Goal: Find specific page/section: Find specific page/section

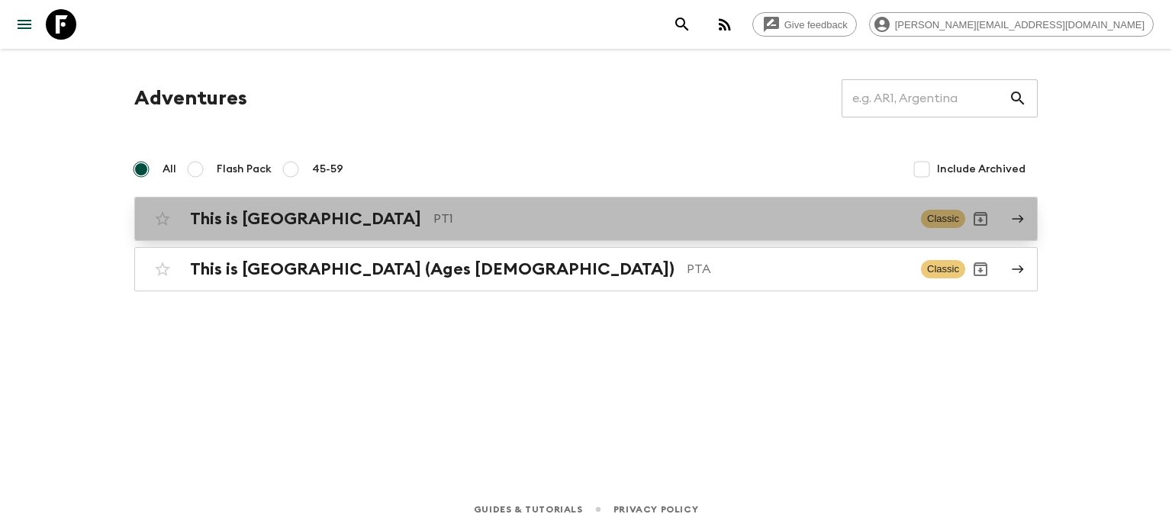
click at [290, 204] on div "This is Portugal PT1 Classic" at bounding box center [556, 219] width 818 height 31
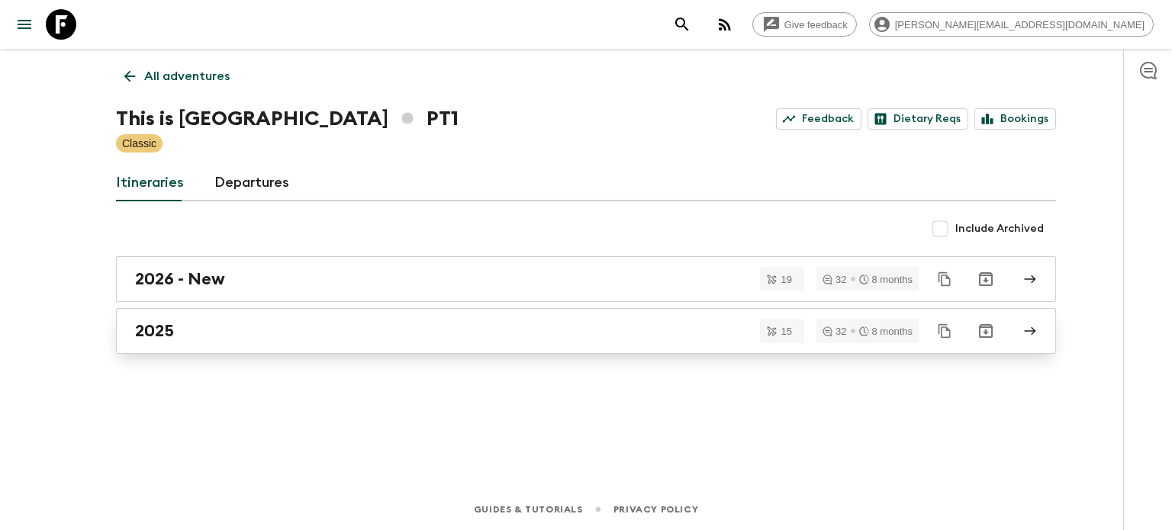
click at [355, 316] on link "2025" at bounding box center [586, 331] width 940 height 46
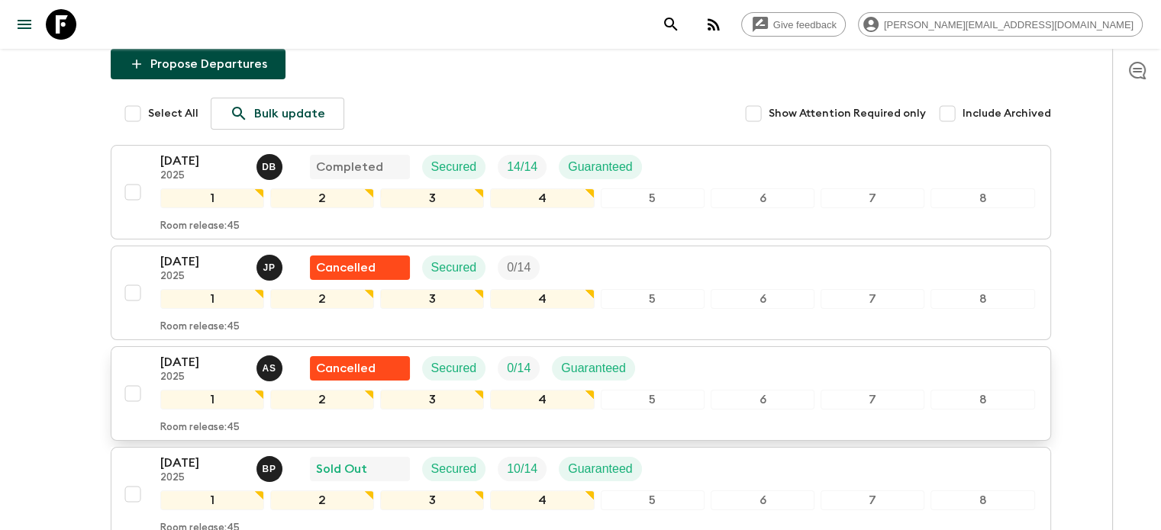
scroll to position [229, 0]
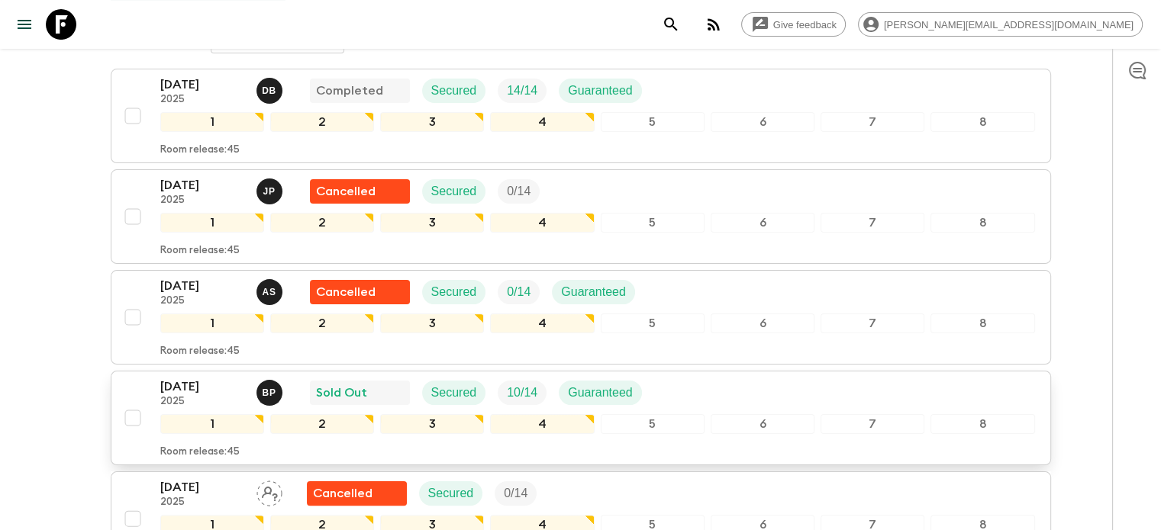
click at [658, 414] on div "5" at bounding box center [653, 424] width 104 height 20
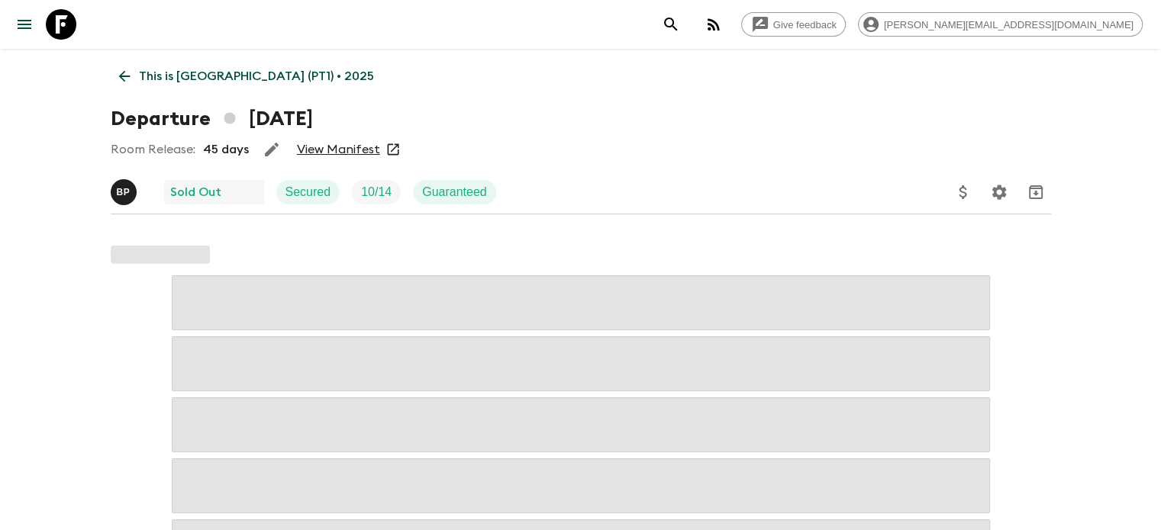
click at [357, 144] on link "View Manifest" at bounding box center [338, 149] width 83 height 15
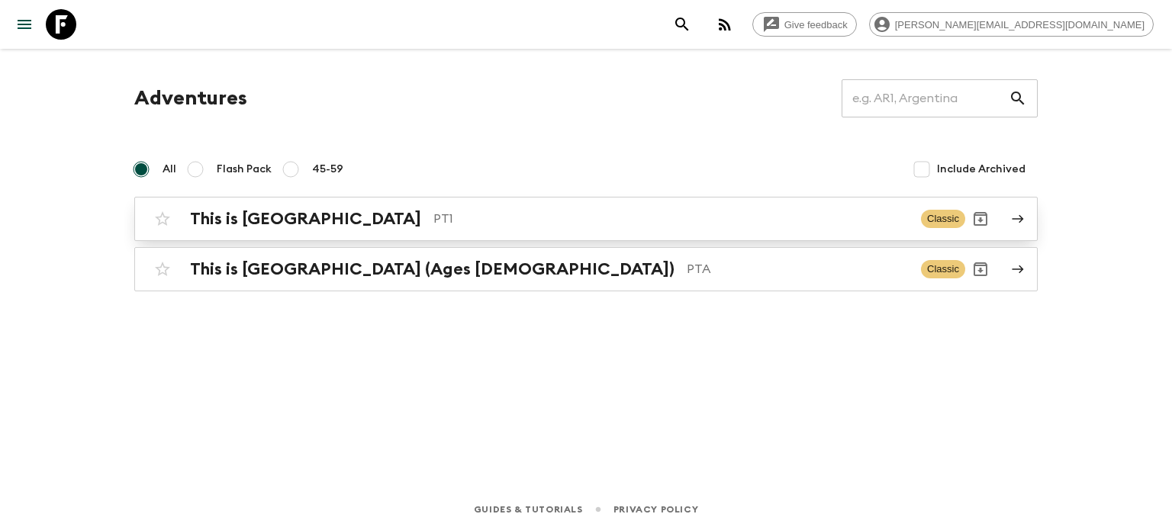
click at [611, 210] on p "PT1" at bounding box center [670, 219] width 475 height 18
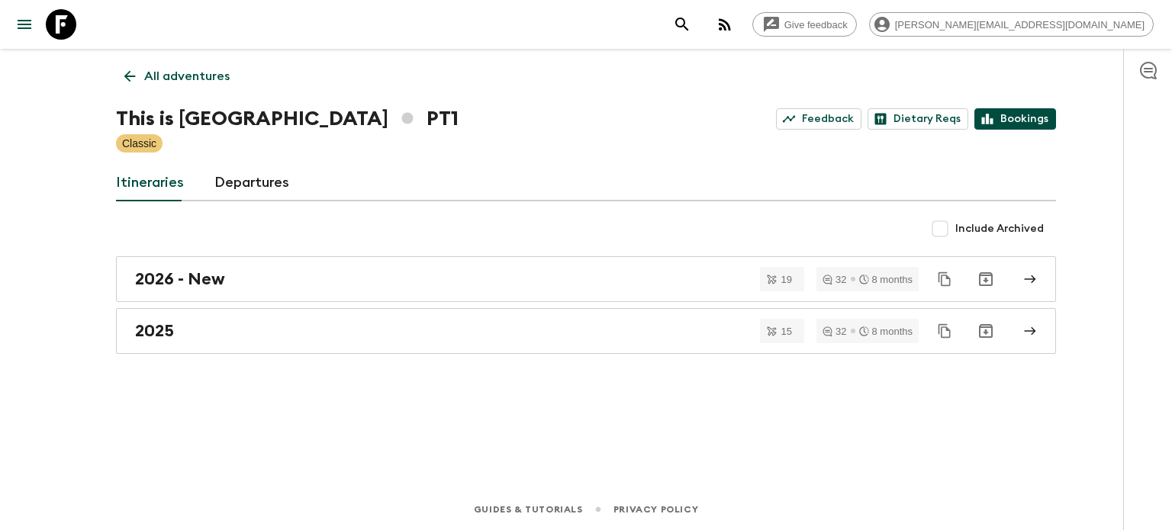
click at [1003, 127] on link "Bookings" at bounding box center [1016, 118] width 82 height 21
click at [823, 121] on link "Feedback" at bounding box center [818, 118] width 85 height 21
